Goal: Transaction & Acquisition: Purchase product/service

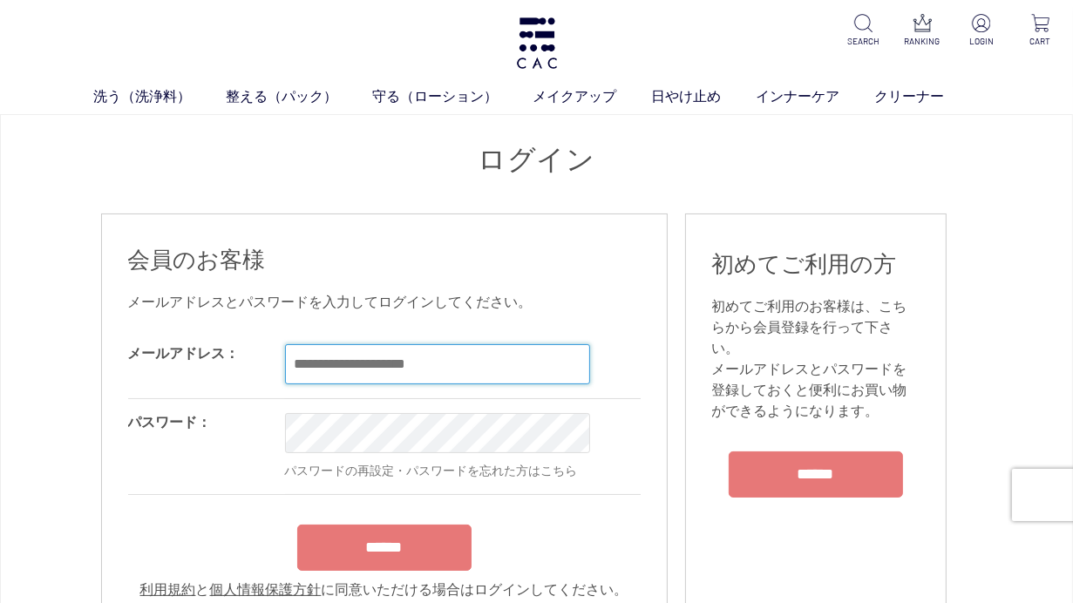
type input "**********"
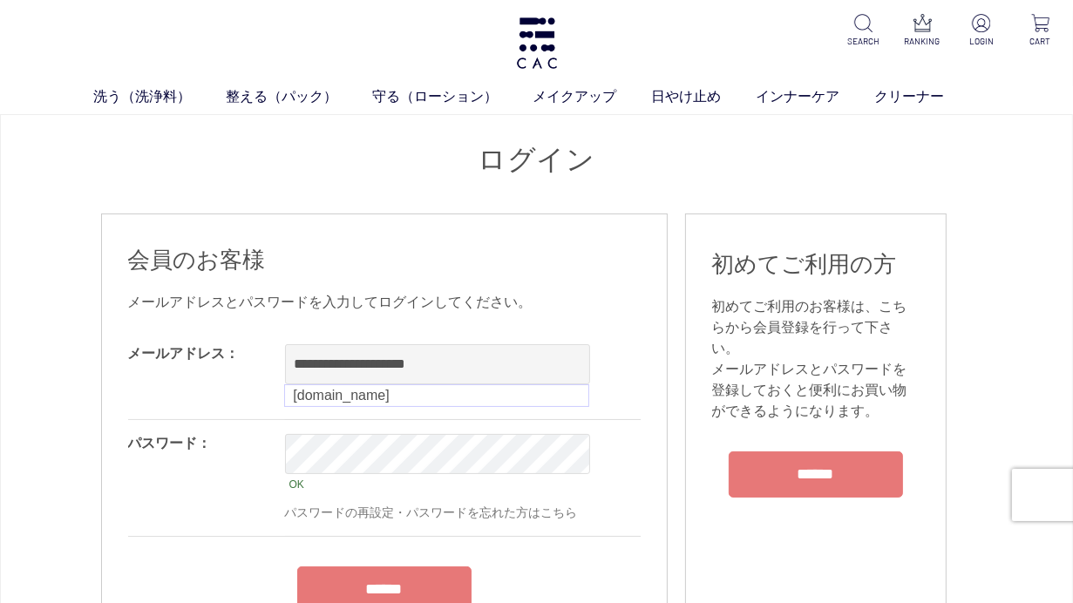
click at [366, 541] on form "**********" at bounding box center [384, 486] width 513 height 312
click at [368, 582] on input "******" at bounding box center [384, 590] width 174 height 46
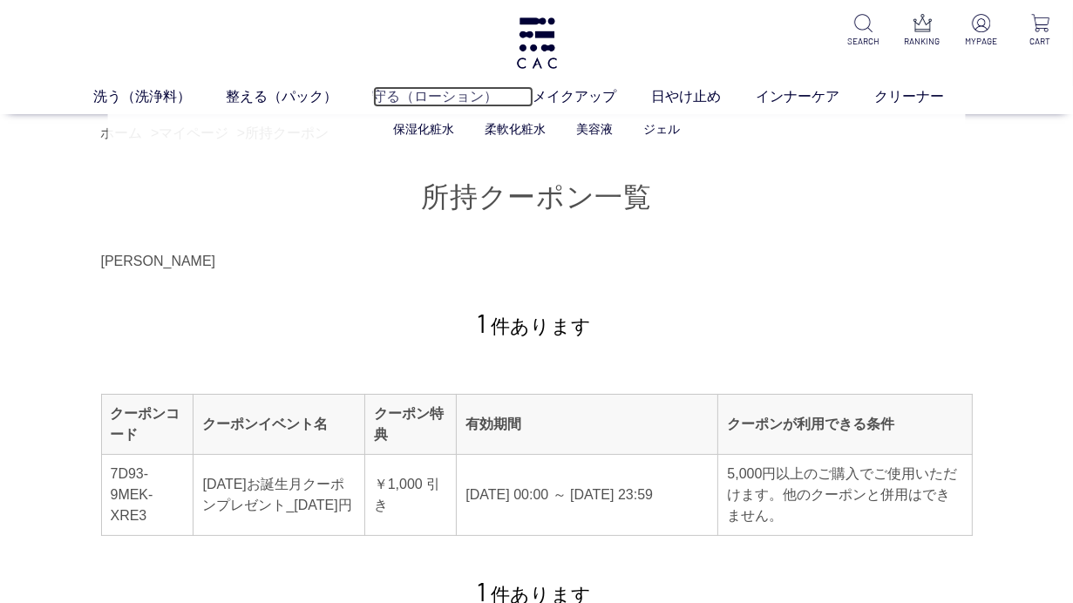
click at [405, 88] on link "守る（ローション）" at bounding box center [453, 96] width 160 height 21
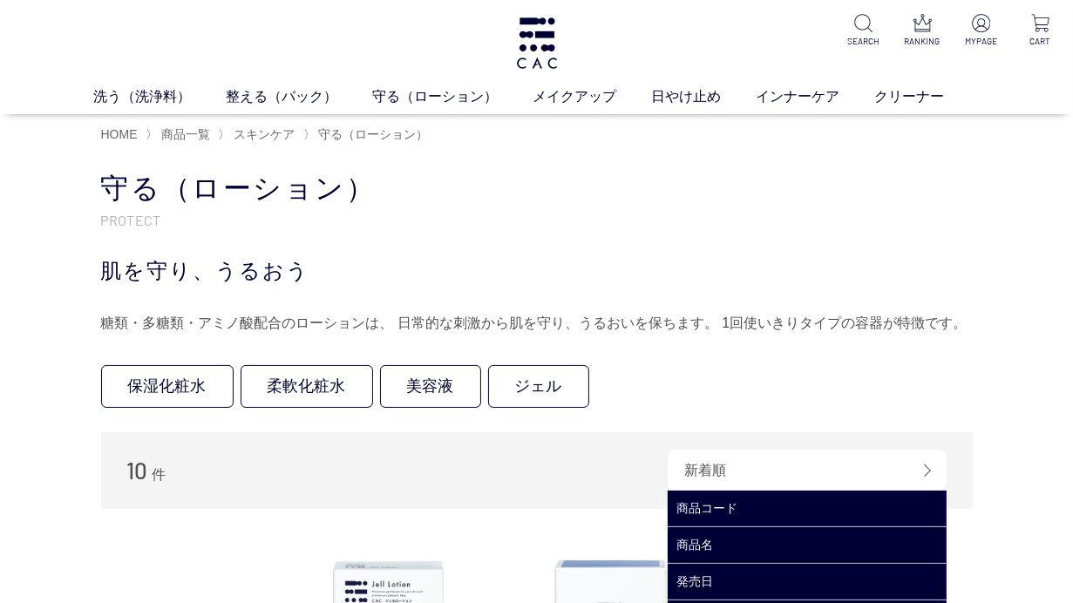
click at [932, 466] on div "新着順" at bounding box center [807, 471] width 279 height 42
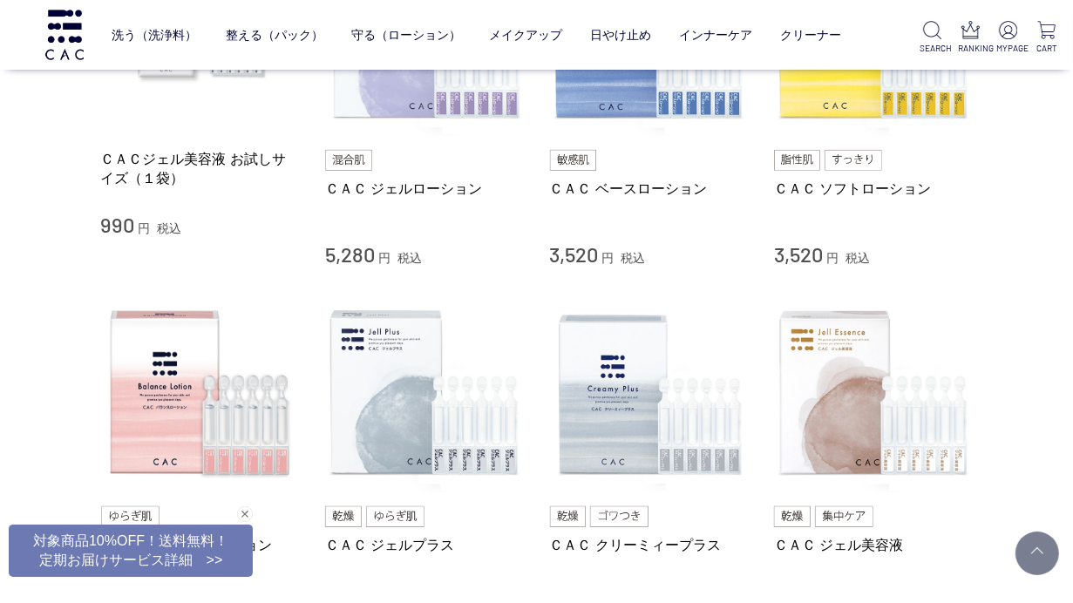
scroll to position [457, 0]
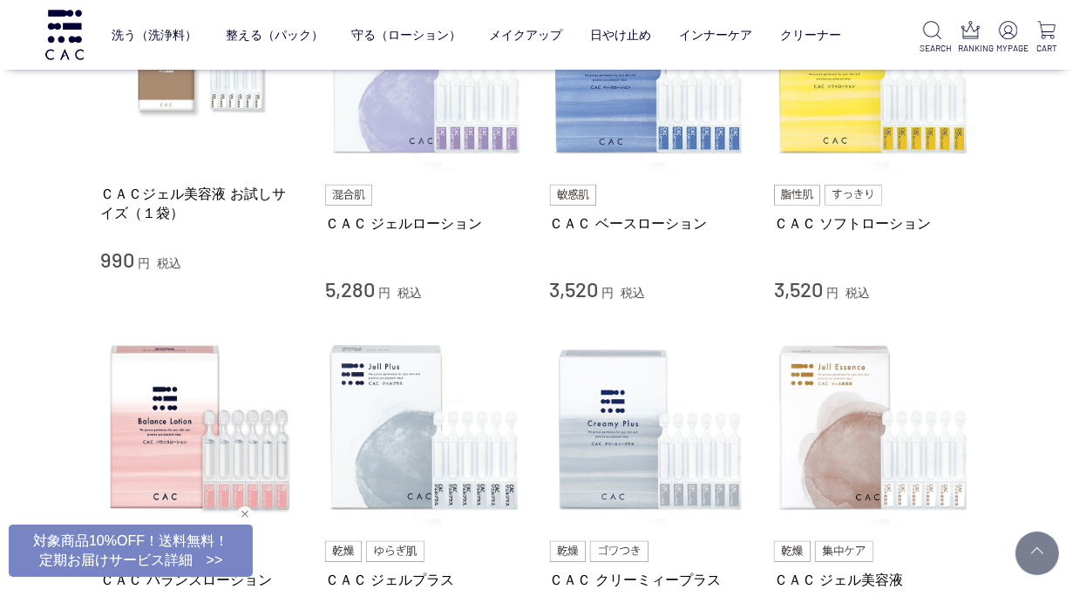
click at [246, 515] on div "閉じる" at bounding box center [245, 515] width 16 height 16
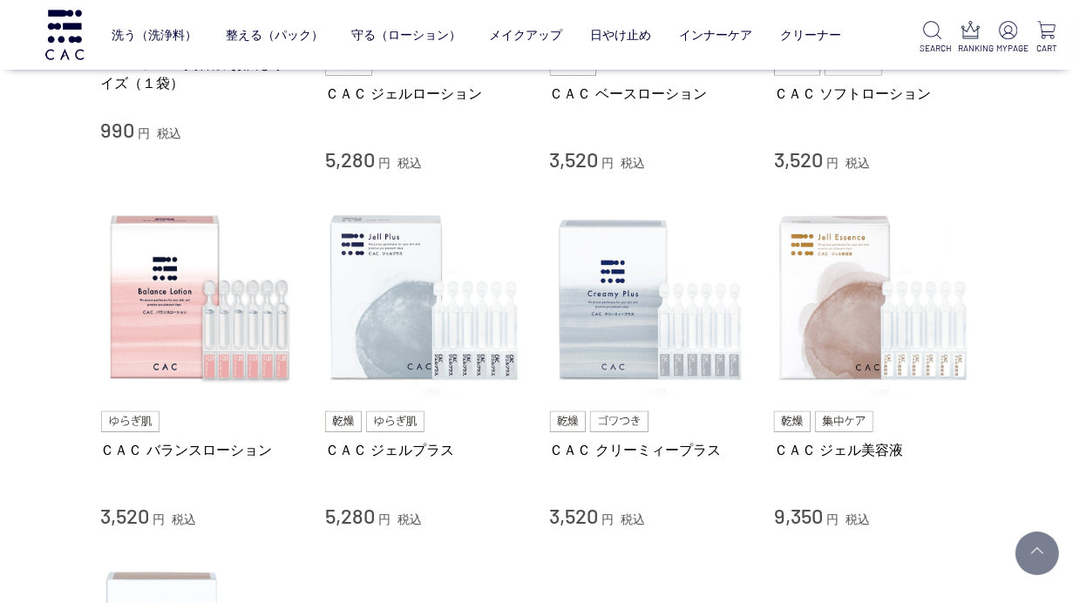
scroll to position [595, 0]
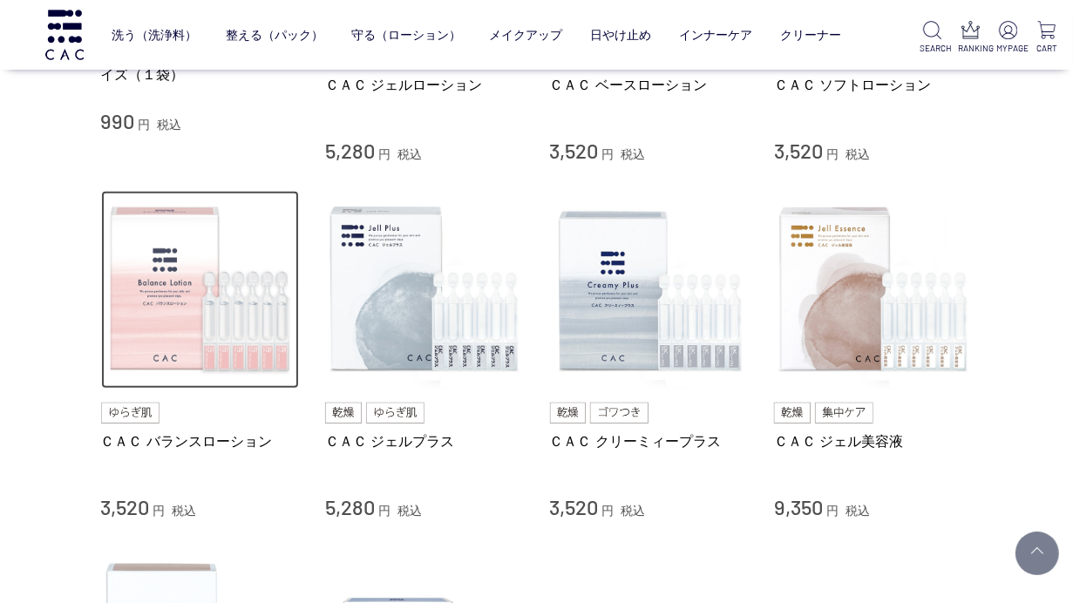
click at [141, 330] on img at bounding box center [200, 290] width 199 height 199
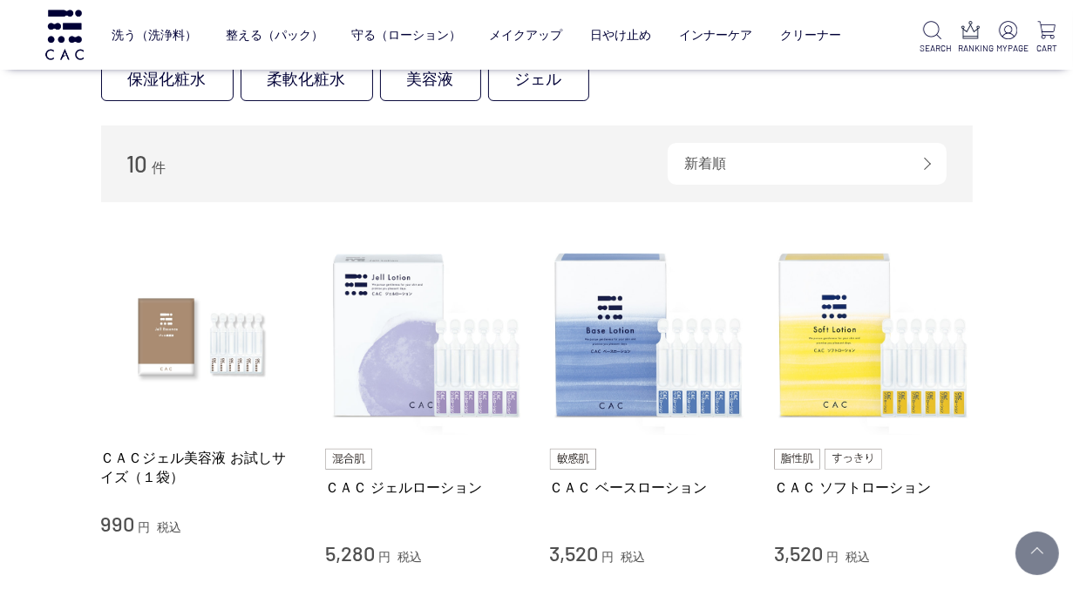
scroll to position [181, 0]
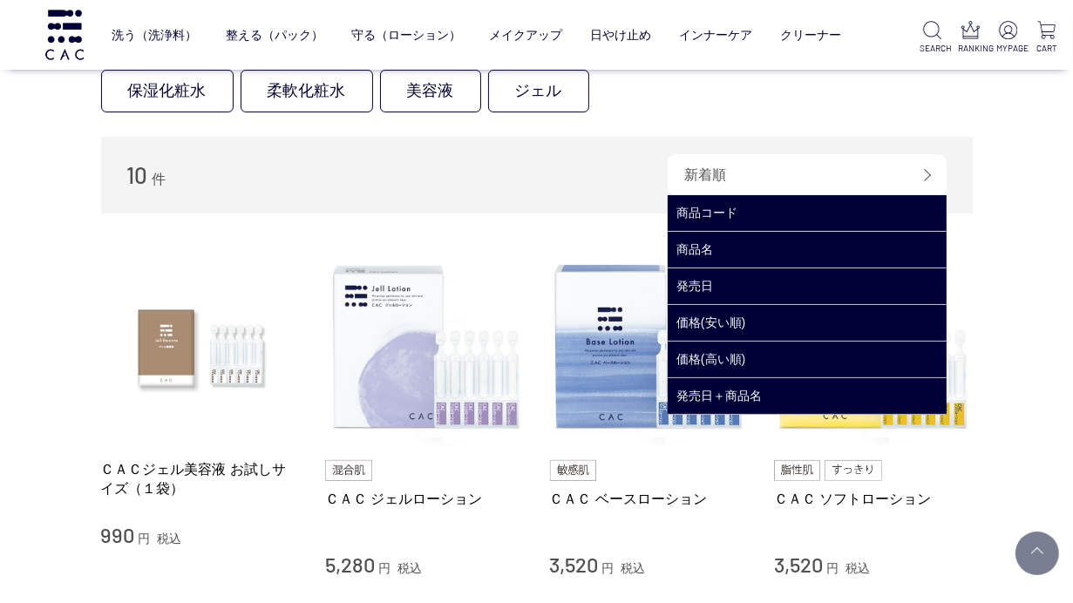
click at [926, 173] on div "新着順" at bounding box center [807, 175] width 279 height 42
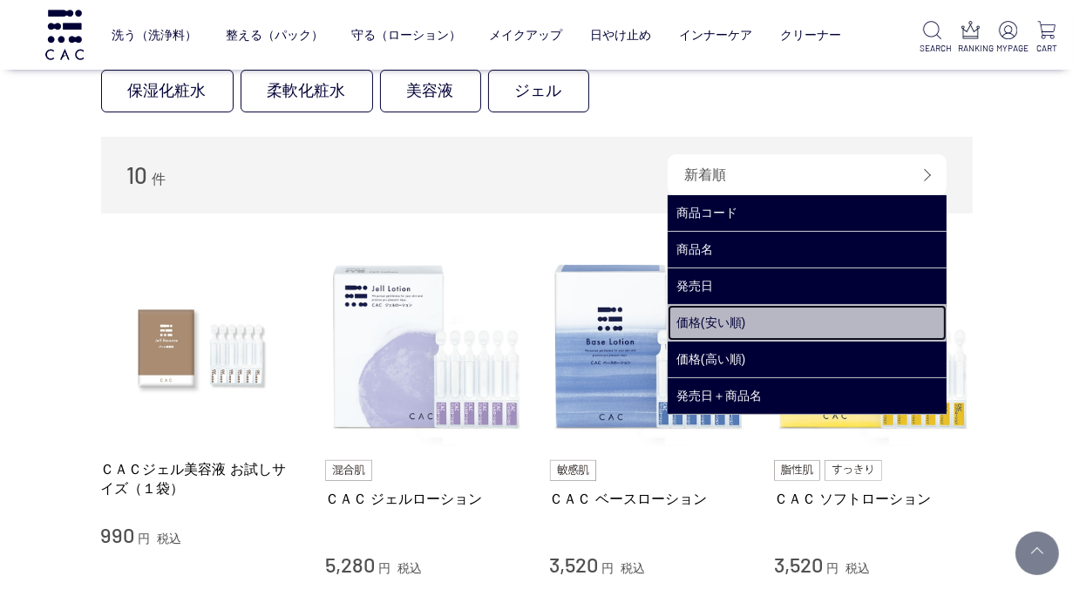
click at [868, 327] on link "価格(安い順)" at bounding box center [807, 323] width 279 height 36
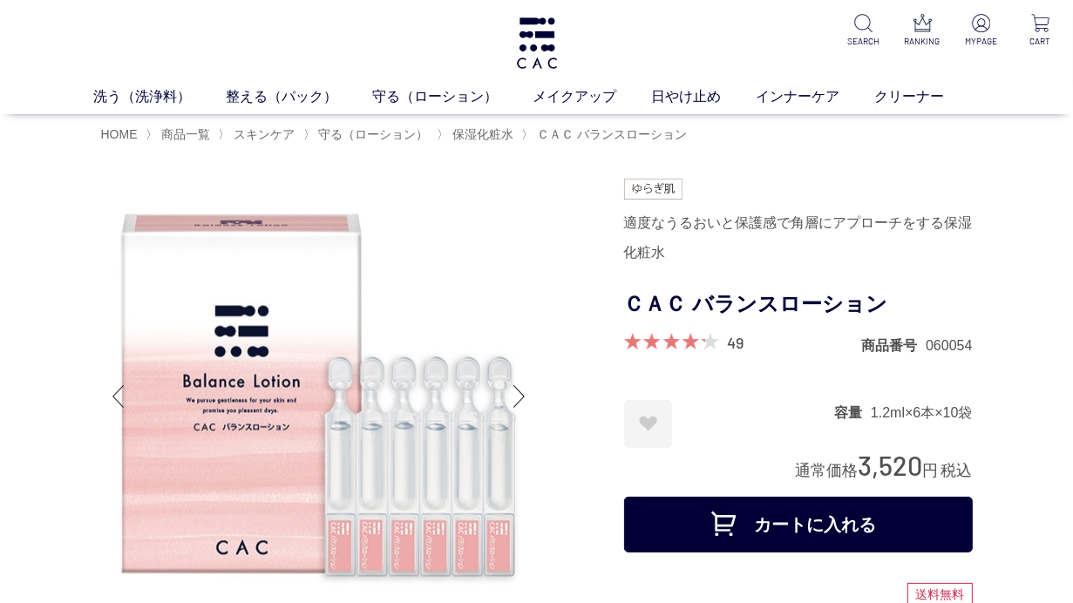
click at [925, 516] on button "カートに入れる" at bounding box center [798, 525] width 349 height 56
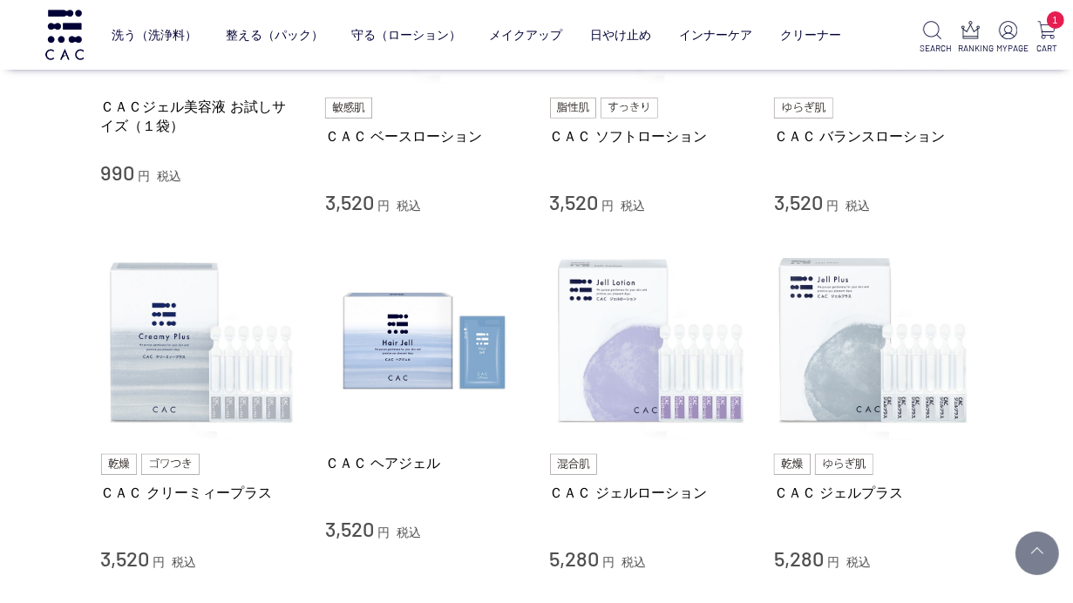
scroll to position [557, 0]
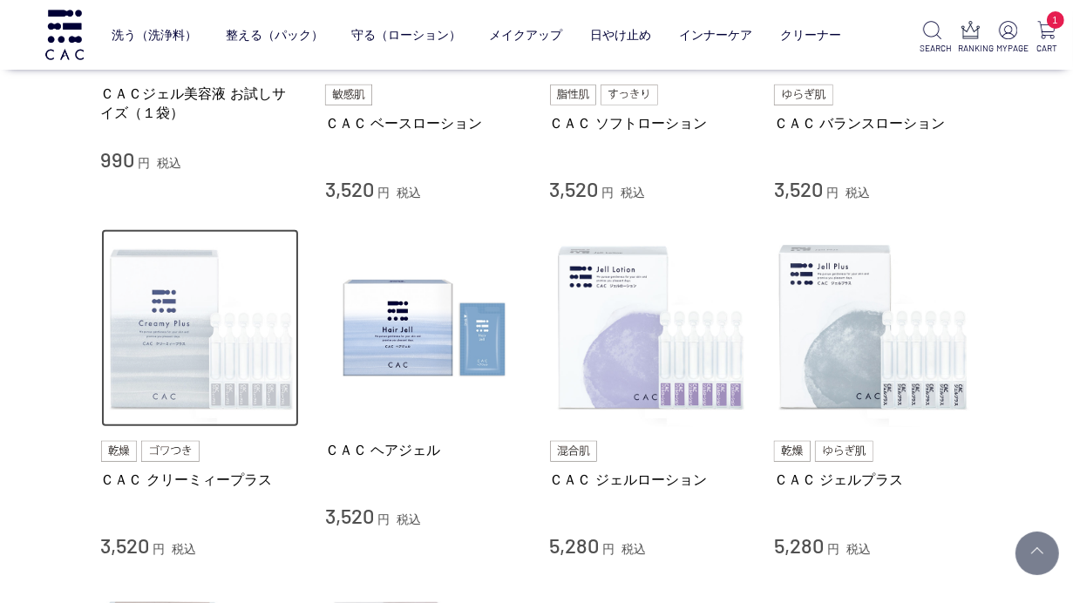
click at [143, 359] on img at bounding box center [200, 328] width 199 height 199
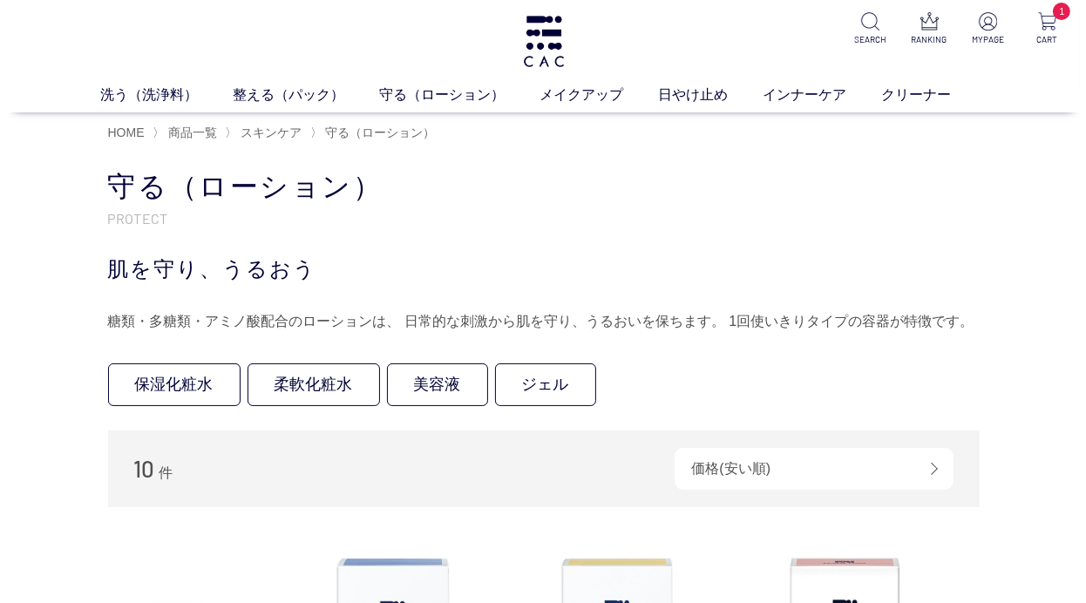
scroll to position [0, 0]
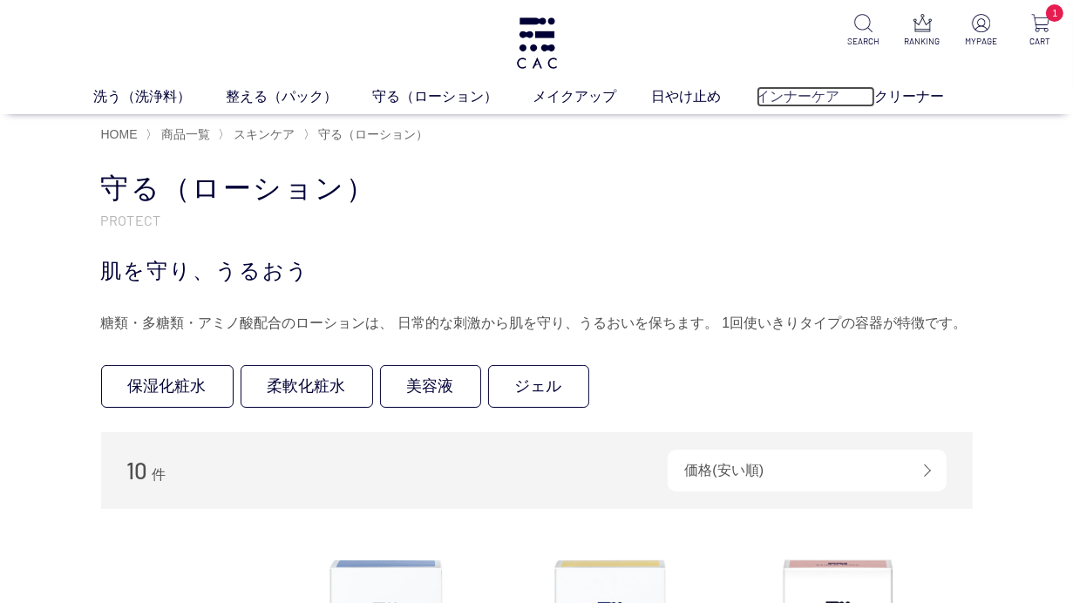
click at [813, 95] on link "インナーケア" at bounding box center [816, 96] width 119 height 21
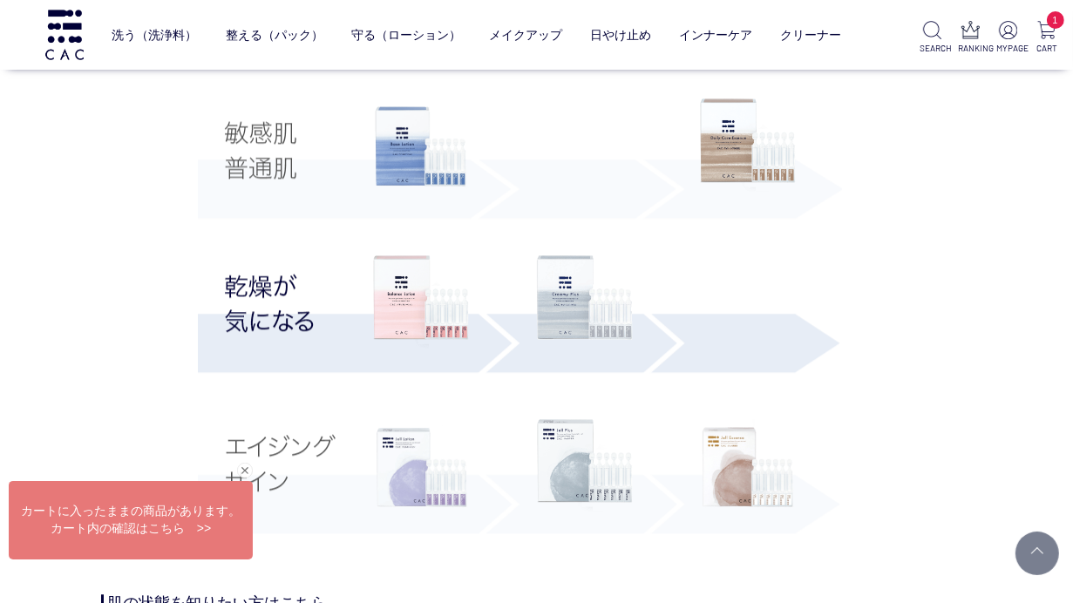
scroll to position [3456, 0]
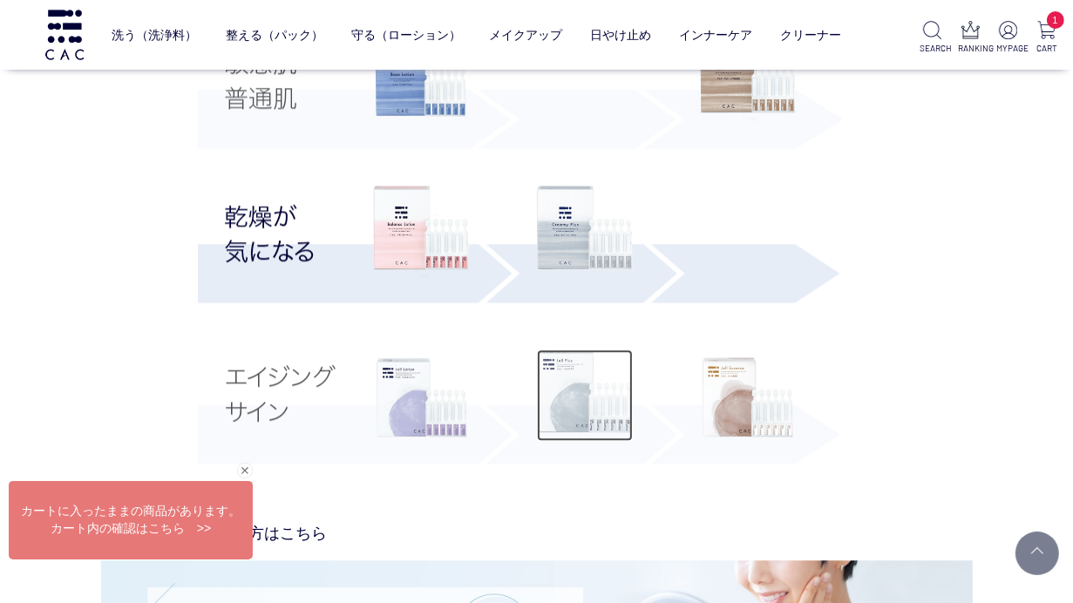
click at [574, 397] on img at bounding box center [585, 396] width 96 height 92
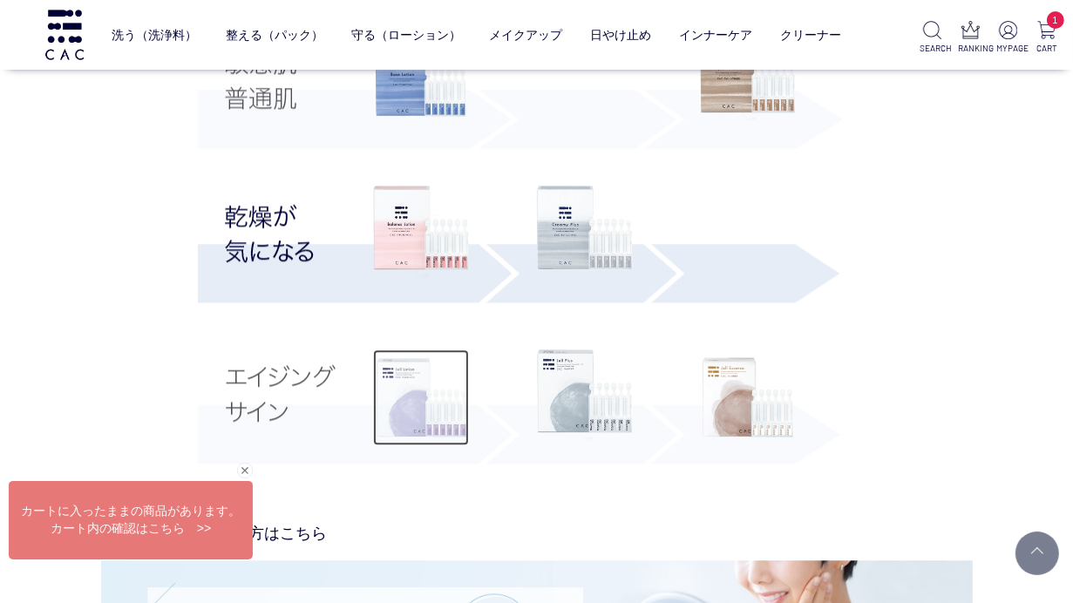
click at [391, 398] on img at bounding box center [421, 398] width 96 height 96
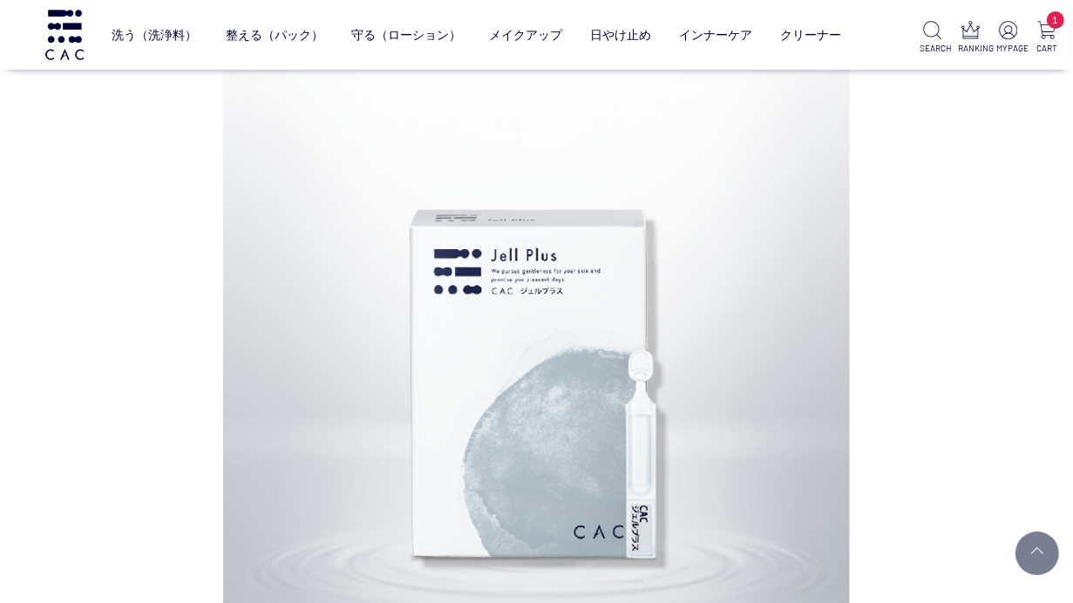
scroll to position [1581, 0]
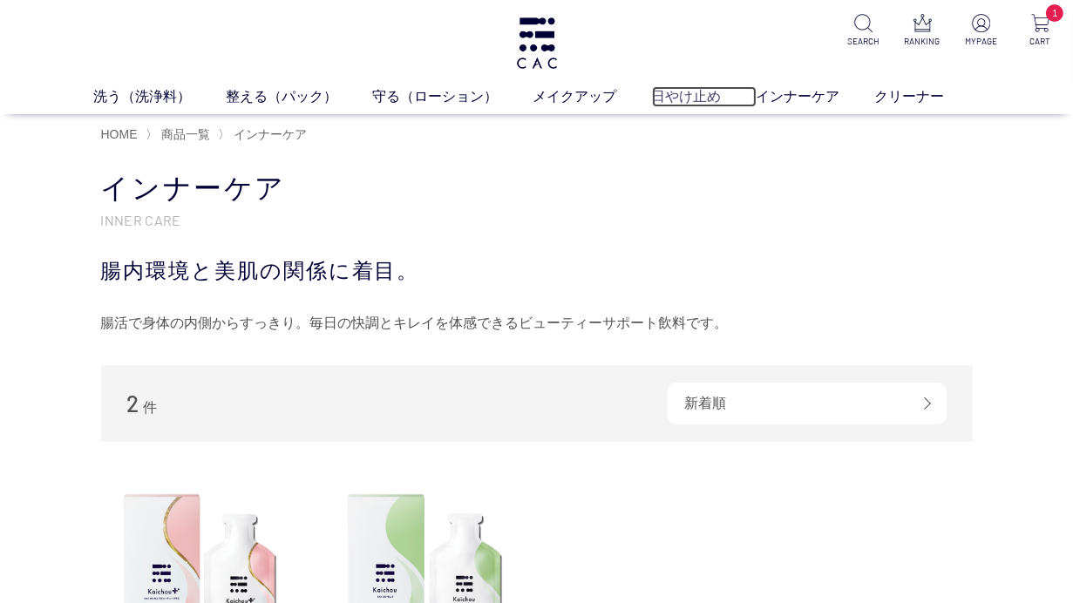
click at [691, 99] on link "日やけ止め" at bounding box center [704, 96] width 105 height 21
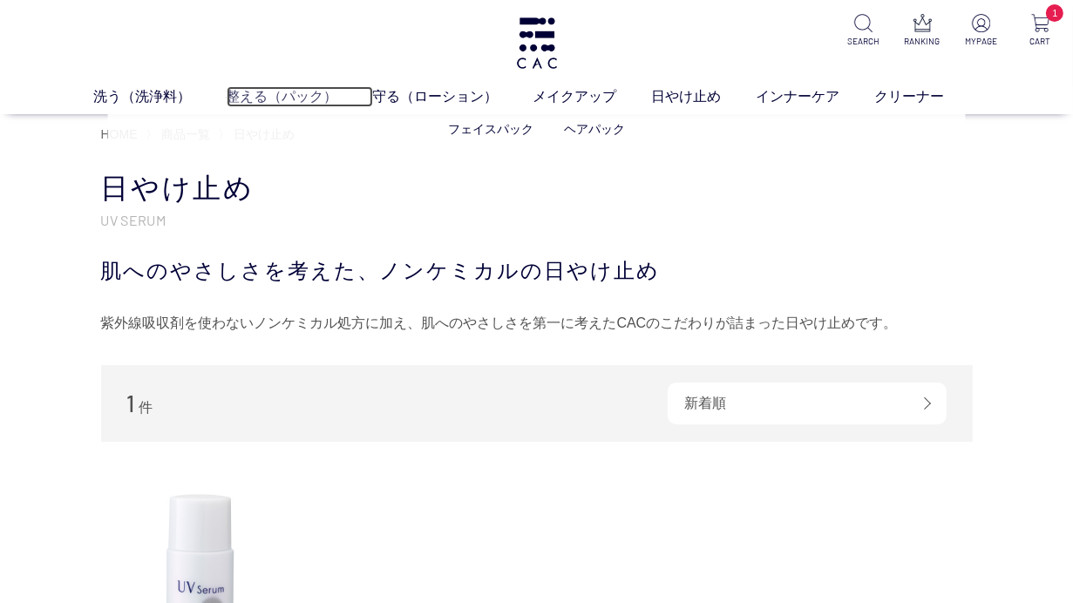
click at [305, 96] on link "整える（パック）" at bounding box center [300, 96] width 146 height 21
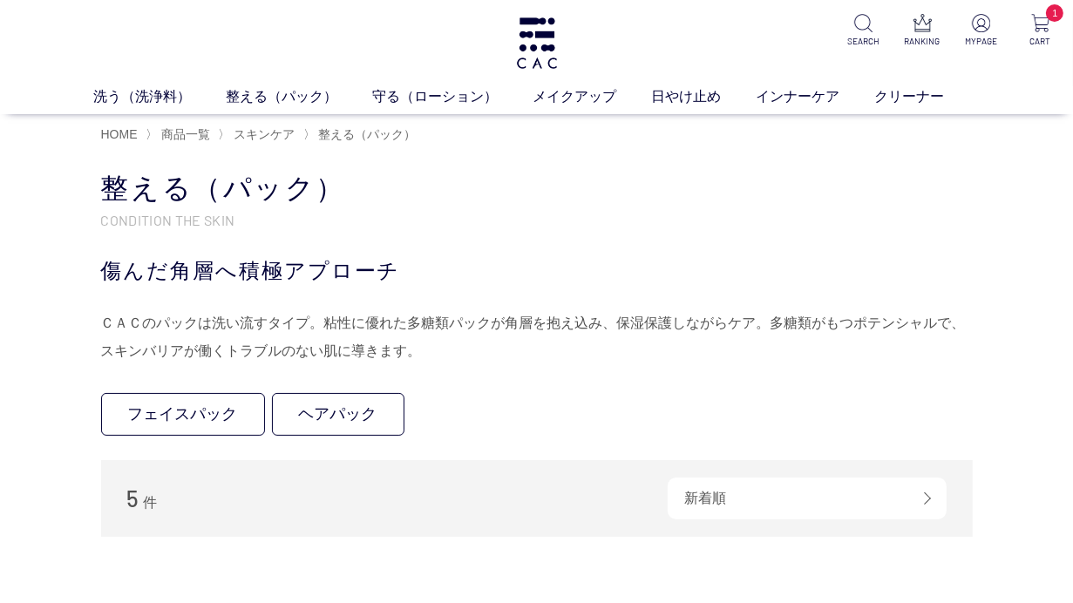
scroll to position [527, 0]
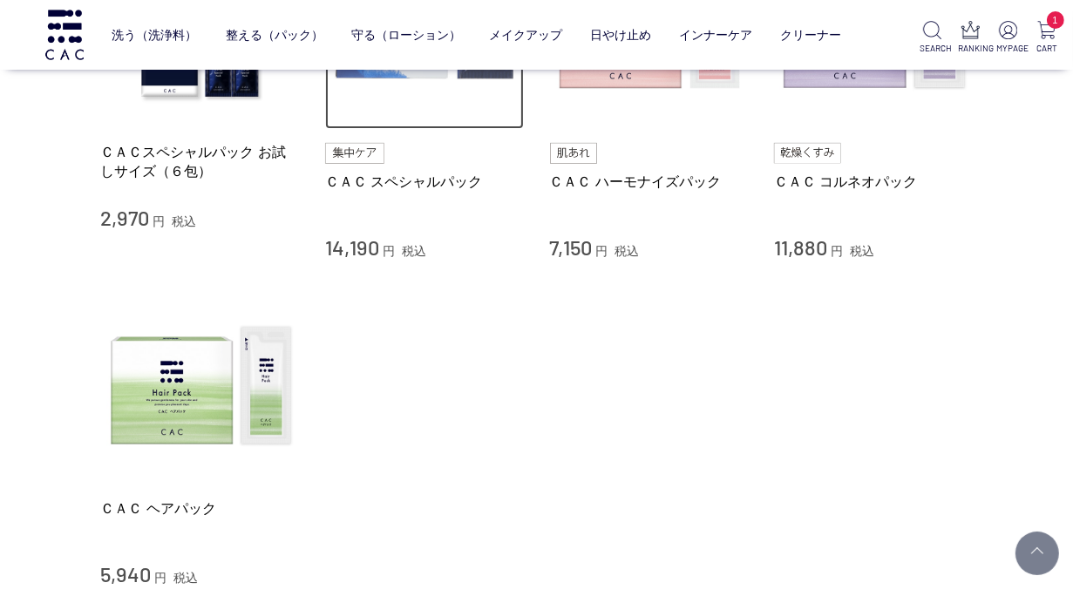
click at [398, 114] on img at bounding box center [424, 30] width 199 height 199
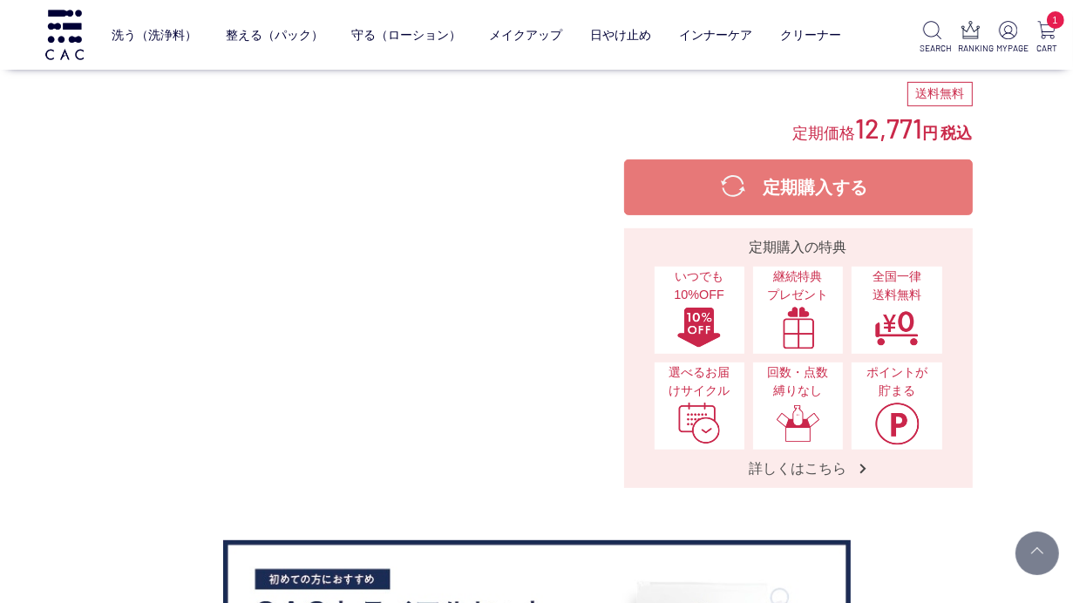
scroll to position [1054, 0]
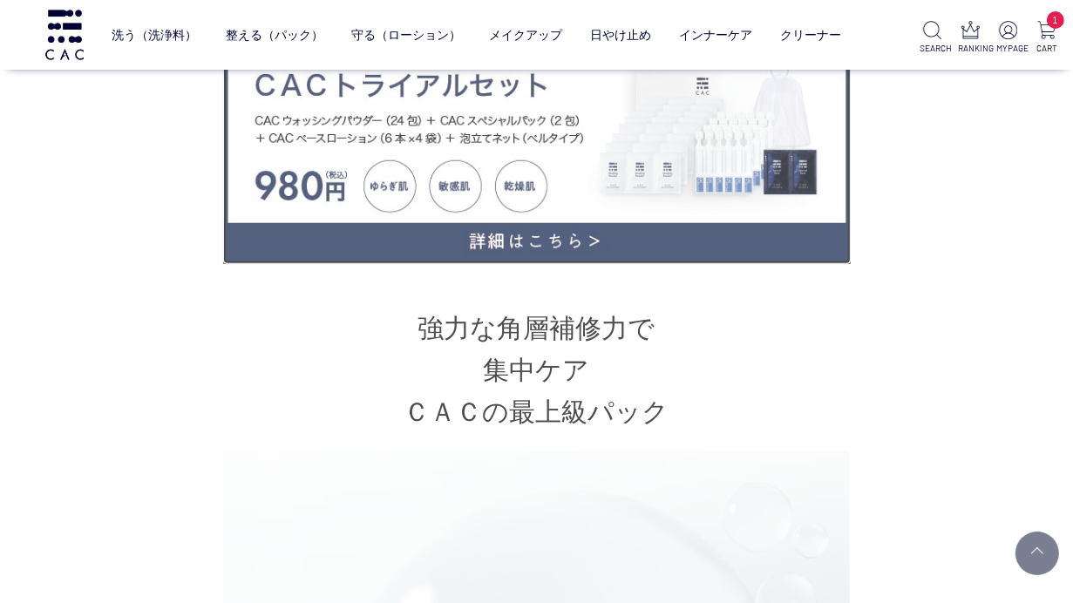
click at [583, 240] on img at bounding box center [537, 138] width 628 height 251
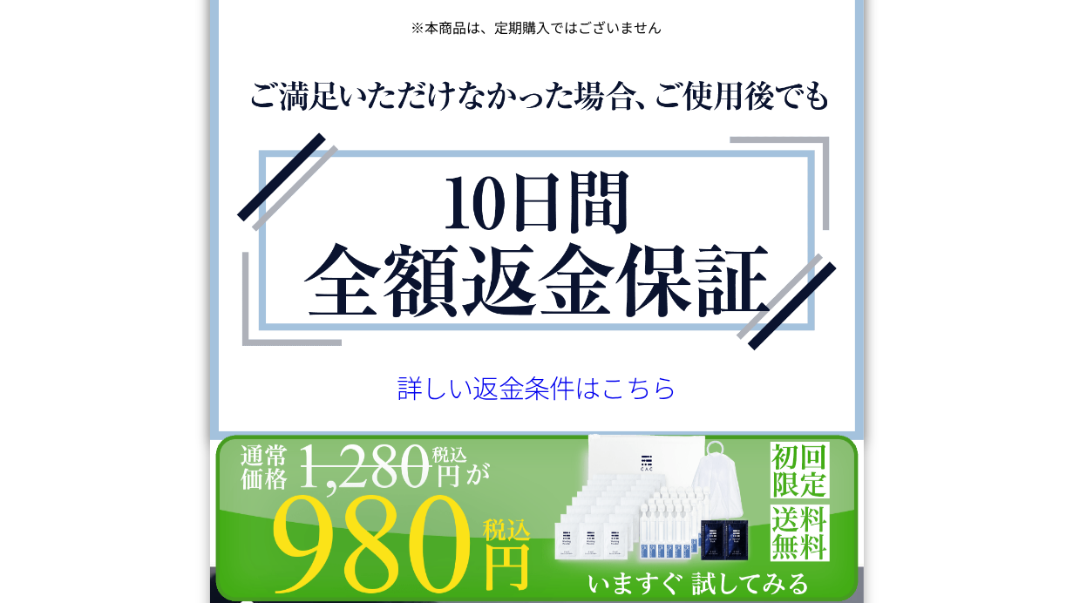
scroll to position [6645, 0]
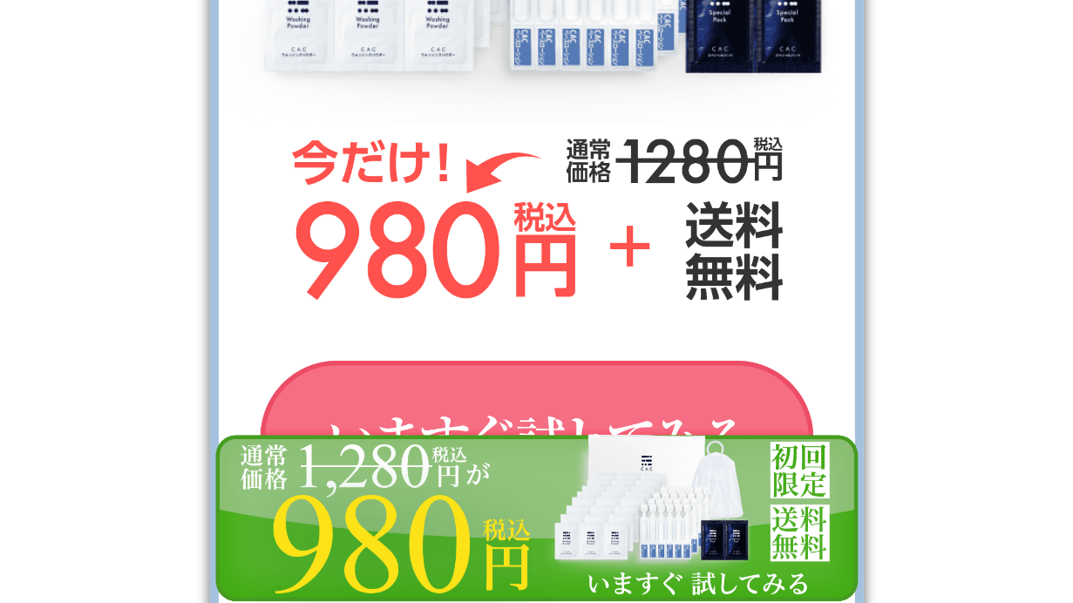
click at [704, 395] on img at bounding box center [537, 440] width 619 height 208
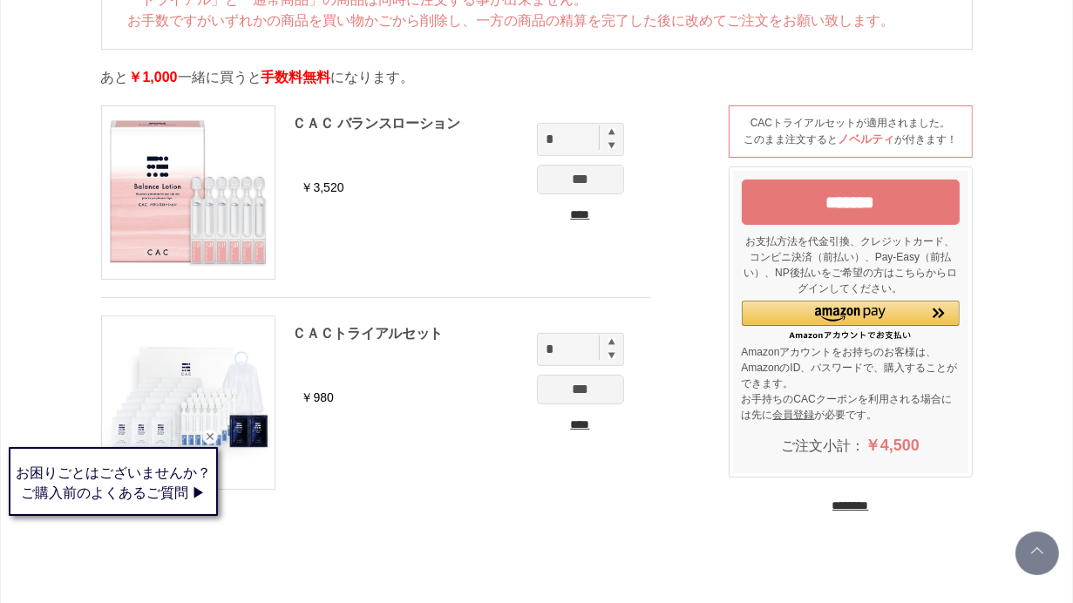
scroll to position [167, 0]
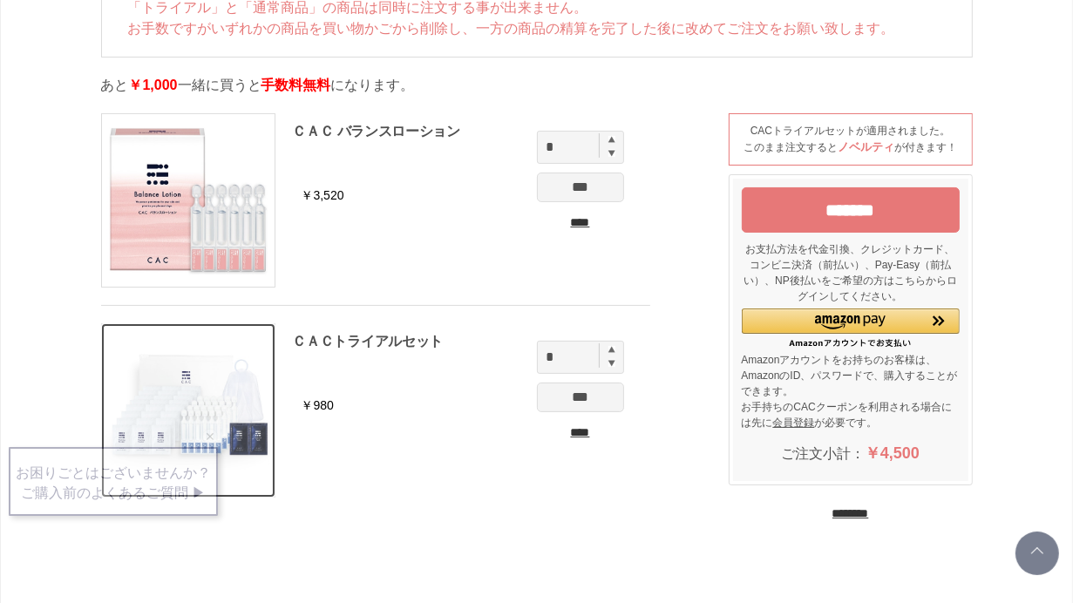
click at [241, 382] on img at bounding box center [188, 410] width 173 height 173
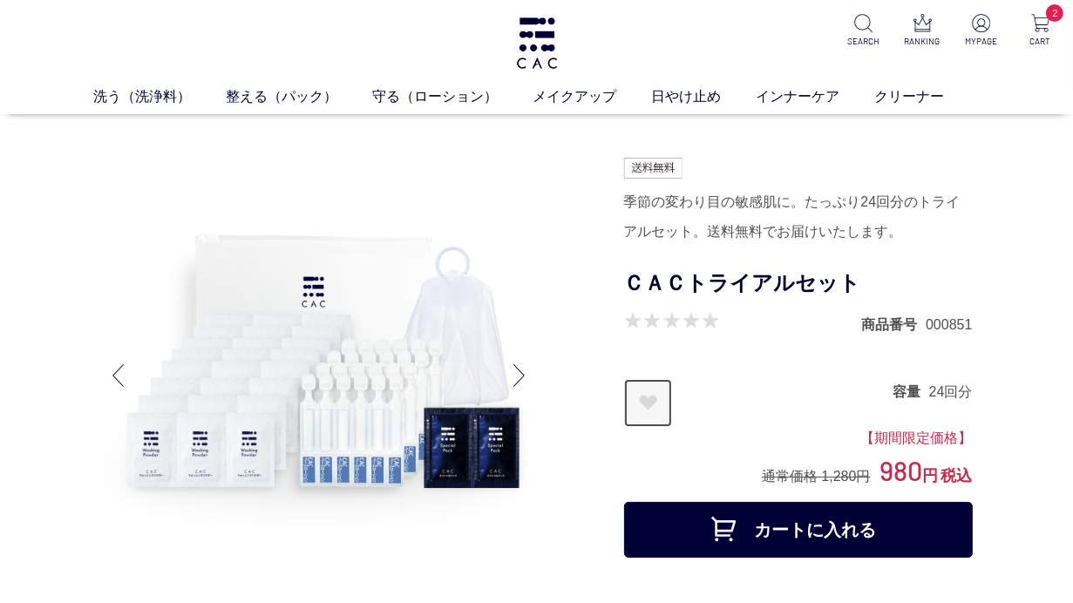
click at [646, 399] on link "お気に入りに登録する" at bounding box center [648, 403] width 48 height 48
click at [595, 430] on div at bounding box center [362, 378] width 523 height 441
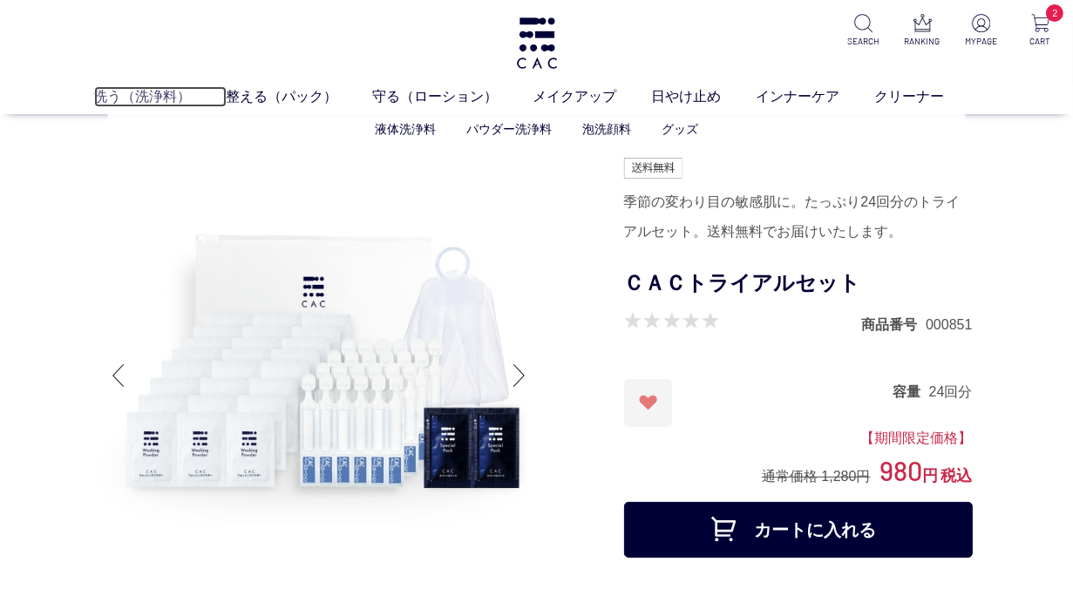
click at [162, 96] on link "洗う（洗浄料）" at bounding box center [160, 96] width 133 height 21
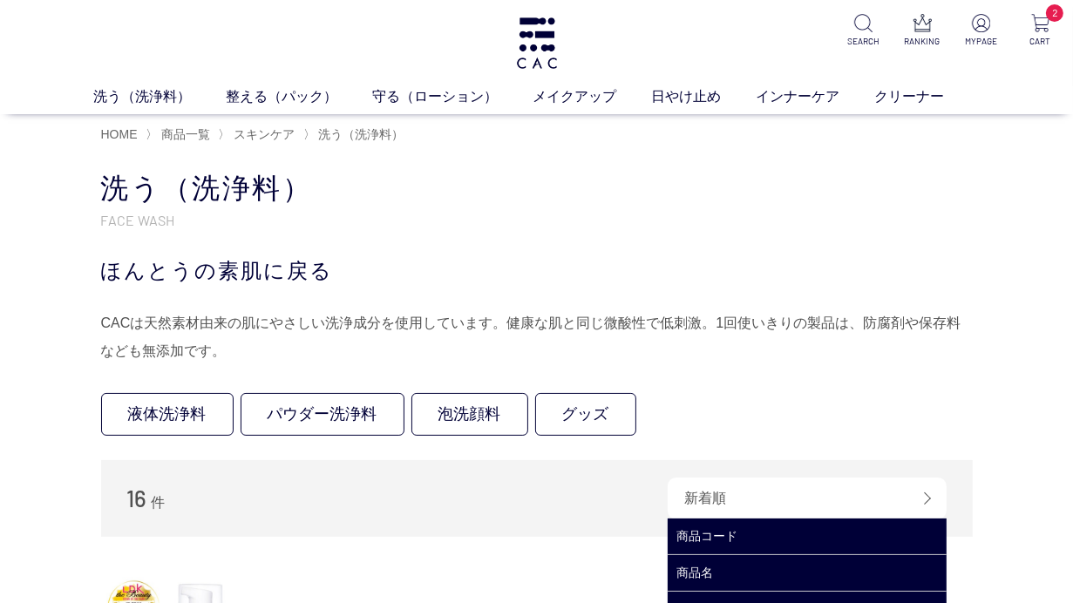
click at [757, 493] on div "新着順" at bounding box center [807, 499] width 279 height 42
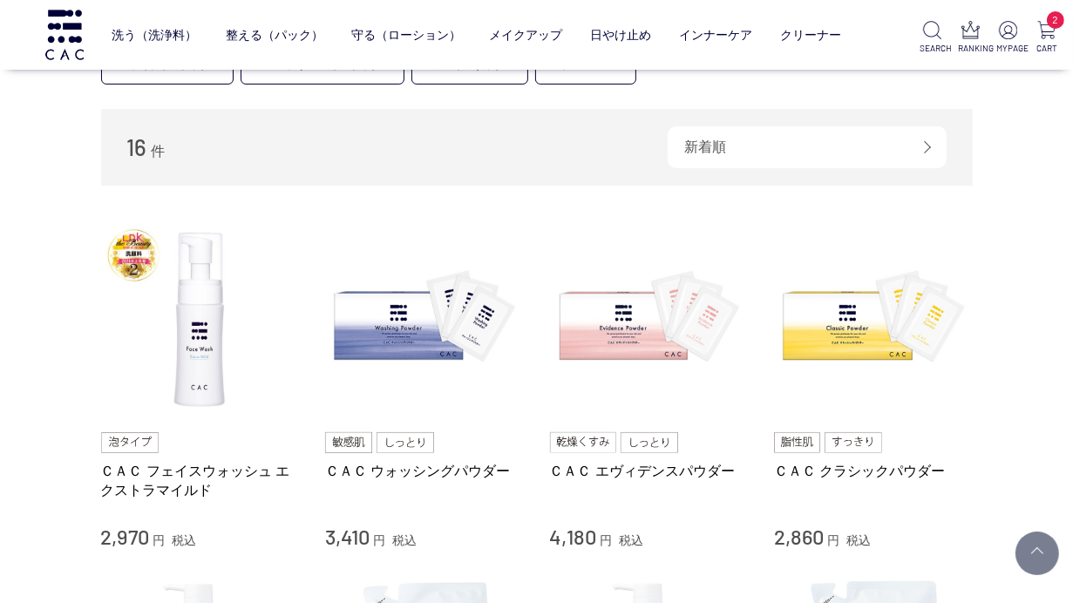
scroll to position [233, 0]
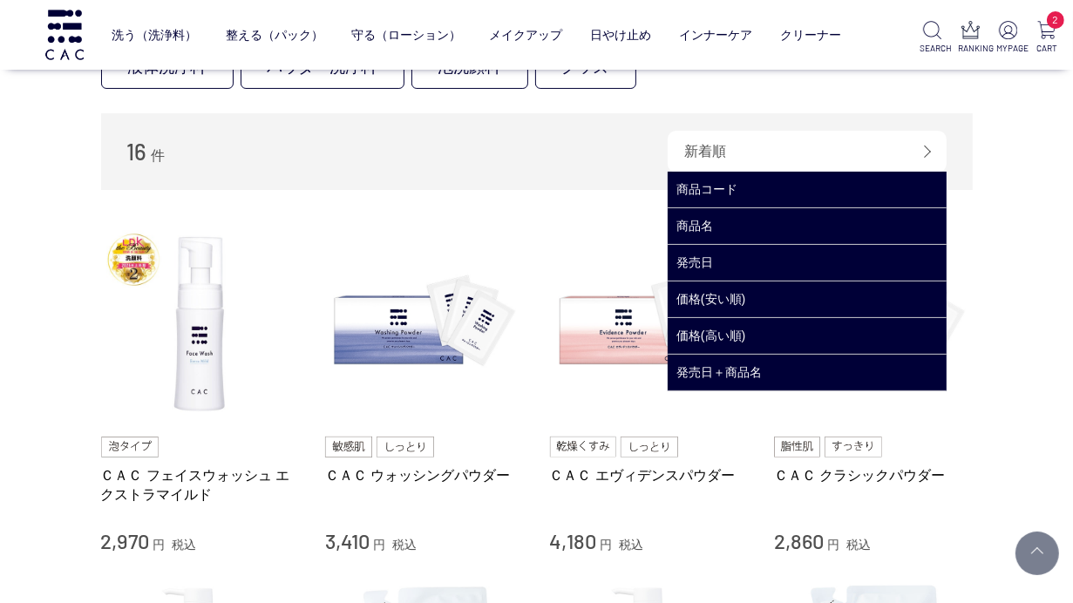
click at [936, 149] on div "新着順" at bounding box center [807, 152] width 279 height 42
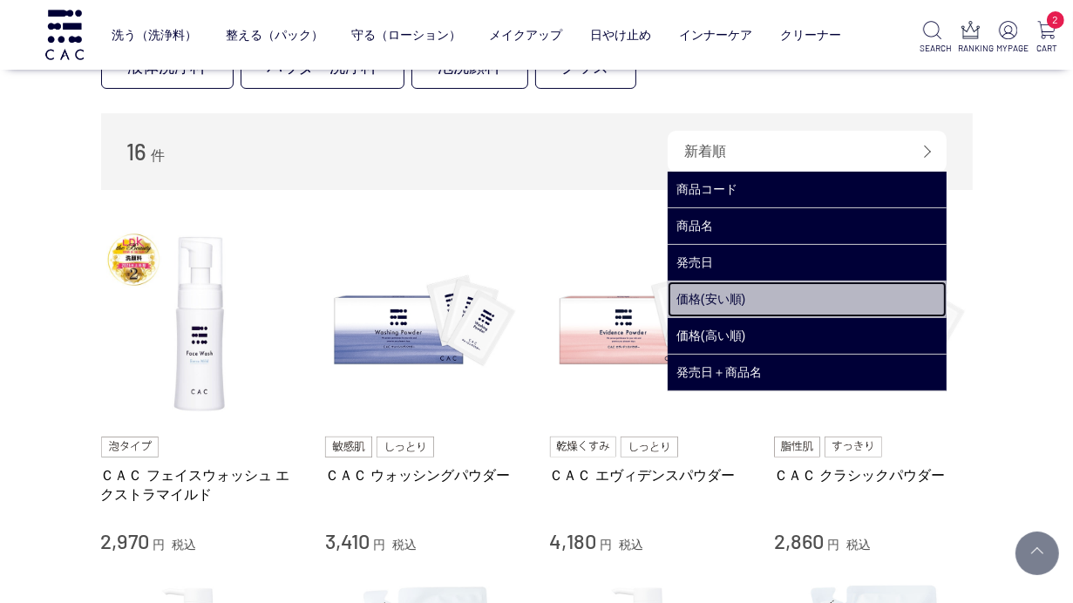
click at [907, 287] on link "価格(安い順)" at bounding box center [807, 300] width 279 height 36
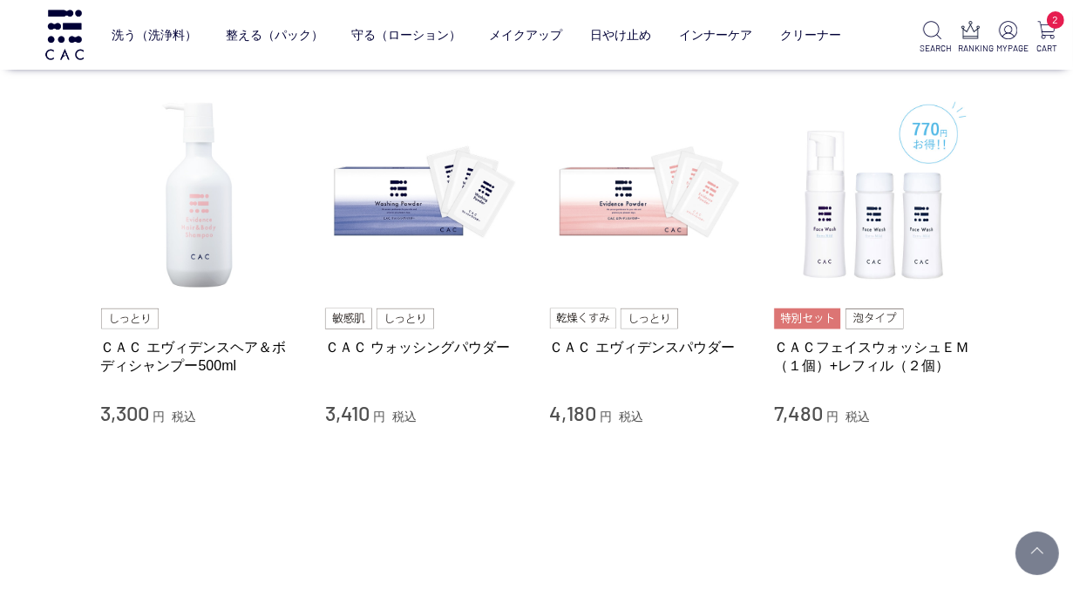
scroll to position [1396, 0]
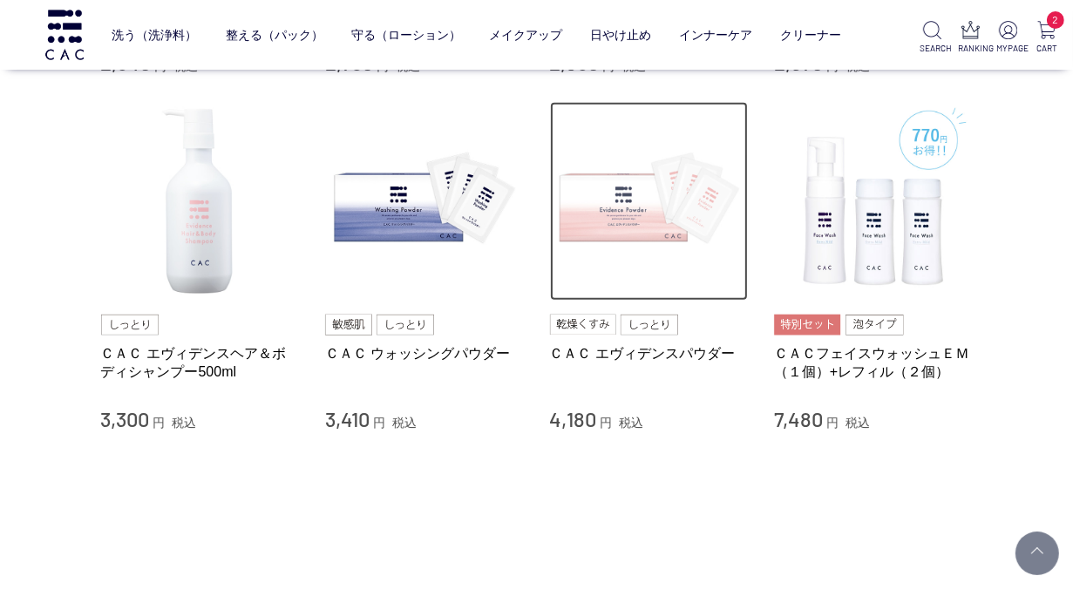
click at [609, 219] on img at bounding box center [649, 201] width 199 height 199
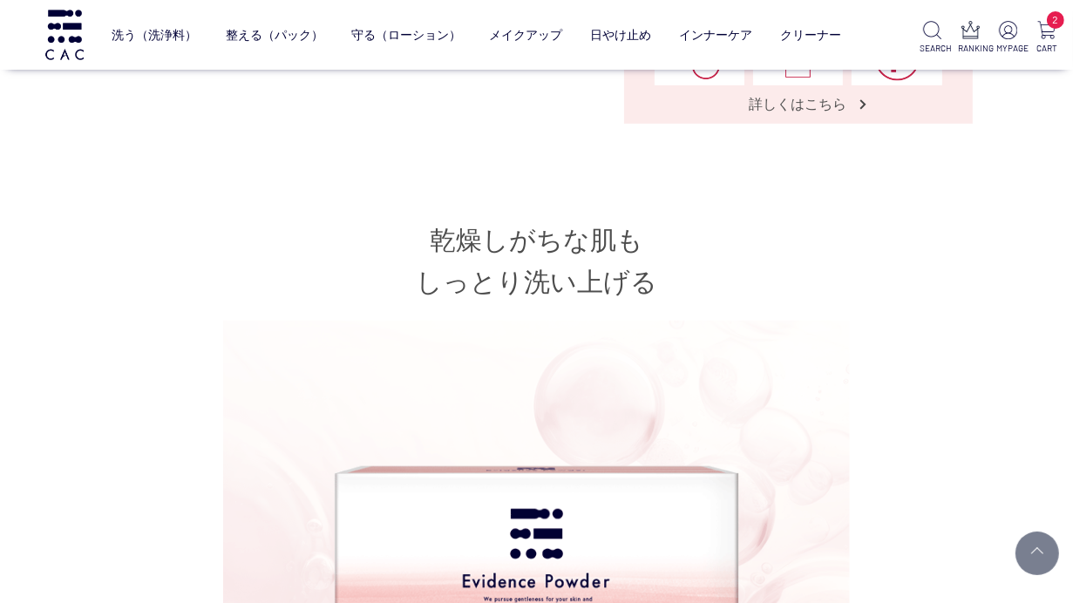
scroll to position [194, 0]
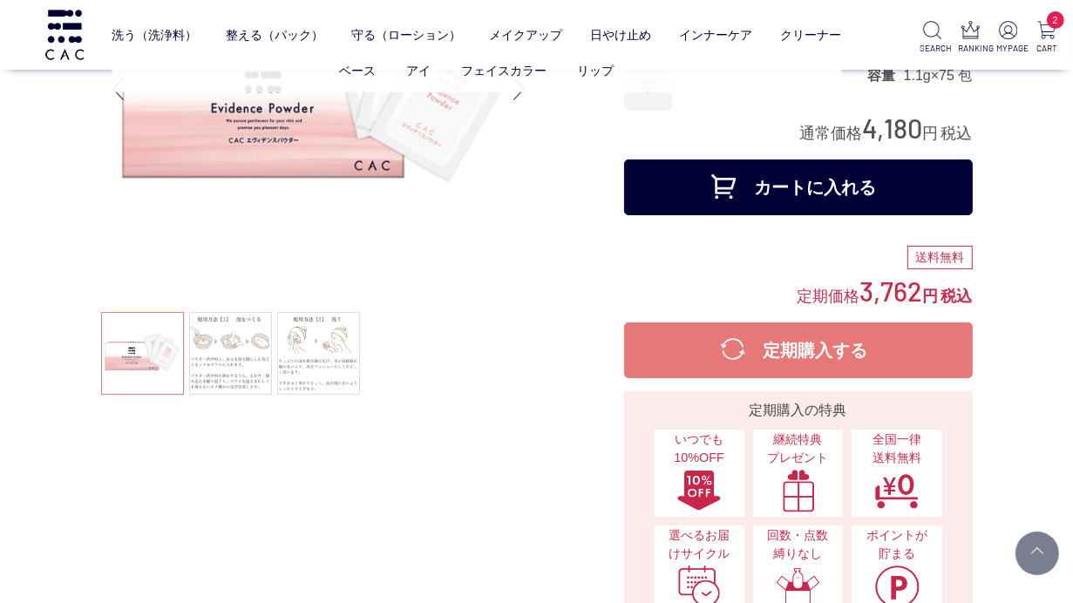
click at [647, 92] on ul "ベース アイ フェイスカラー リップ" at bounding box center [477, 71] width 730 height 43
click at [718, 184] on button "カートに入れる" at bounding box center [798, 188] width 349 height 56
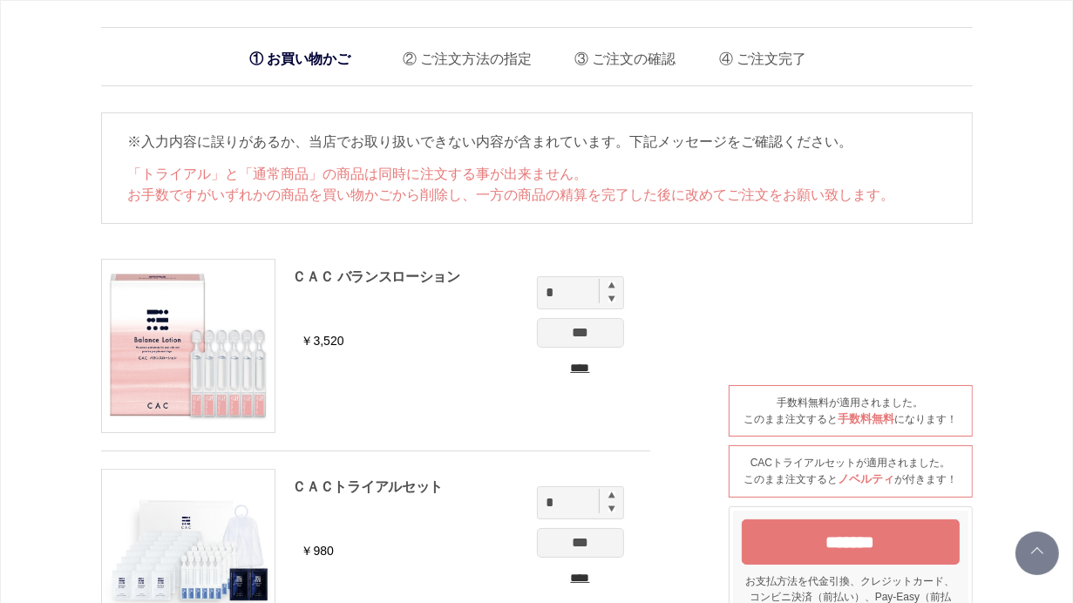
scroll to position [527, 0]
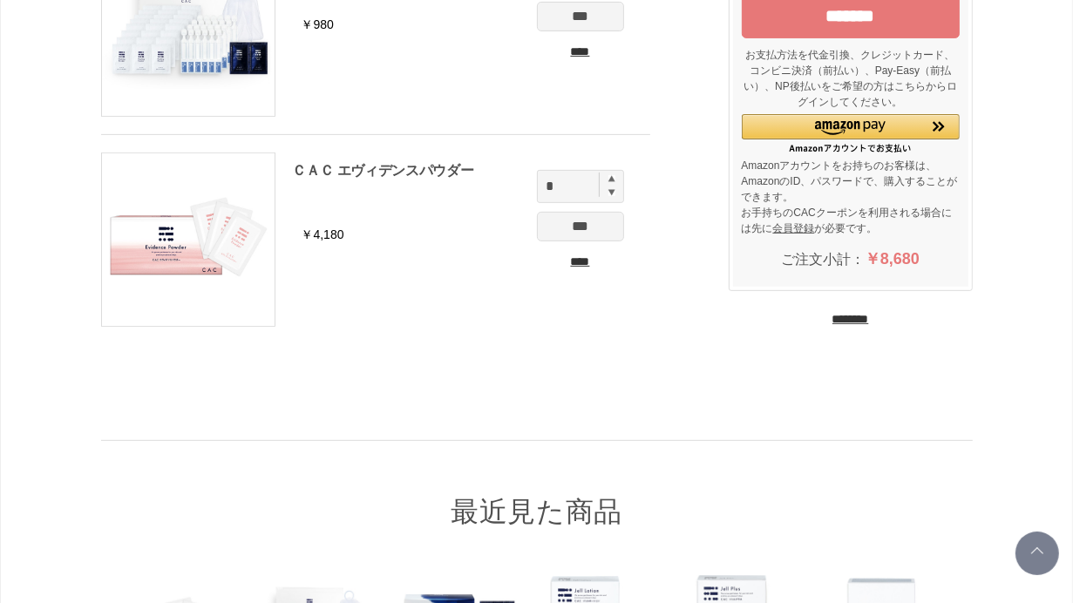
click at [578, 45] on input "****" at bounding box center [580, 52] width 87 height 18
